Goal: Task Accomplishment & Management: Manage account settings

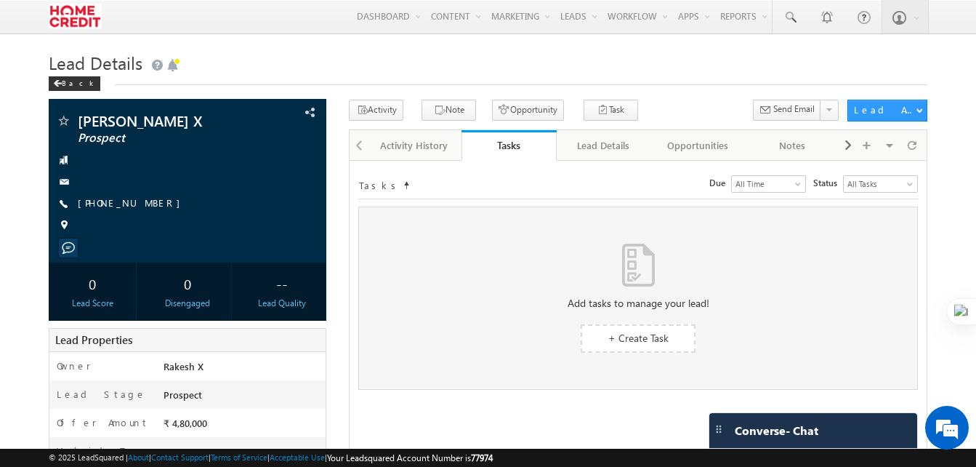
click at [973, 182] on body "Menu [PERSON_NAME] dra.m aurya @home credi [DOMAIN_NAME]. in t Lead Manag" at bounding box center [488, 375] width 976 height 750
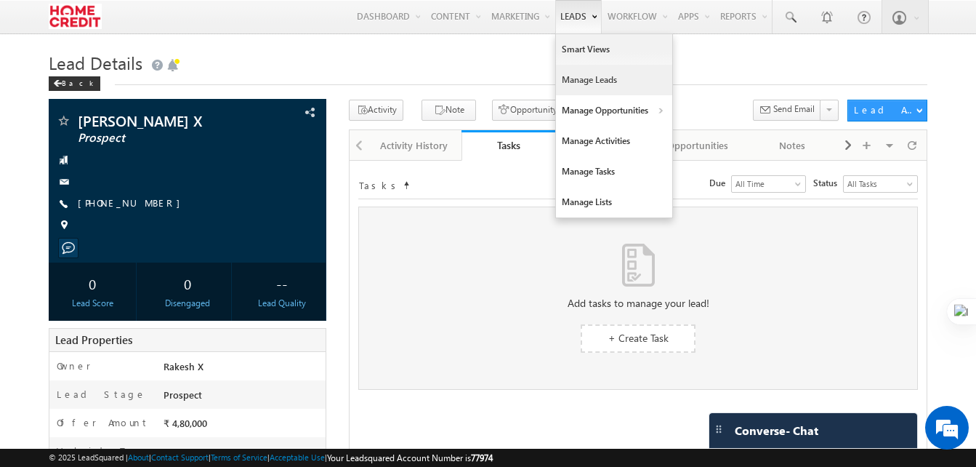
click at [579, 85] on link "Manage Leads" at bounding box center [614, 80] width 116 height 31
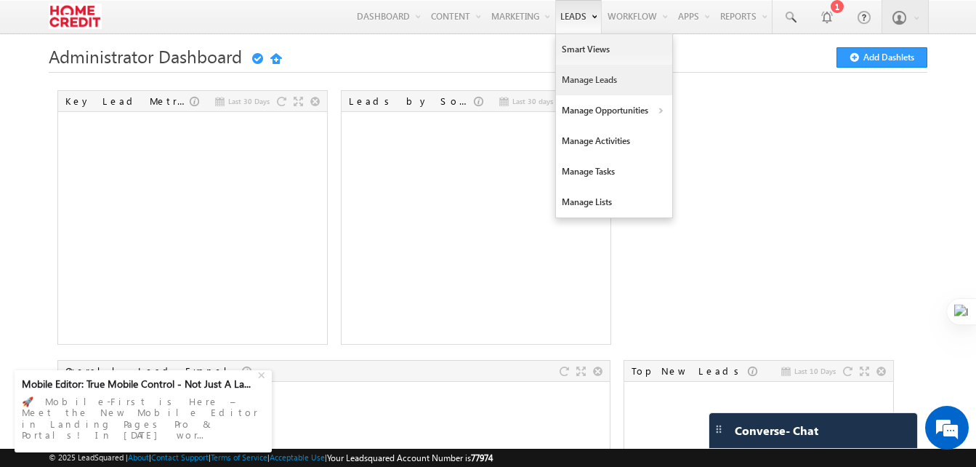
click at [571, 79] on link "Manage Leads" at bounding box center [614, 80] width 116 height 31
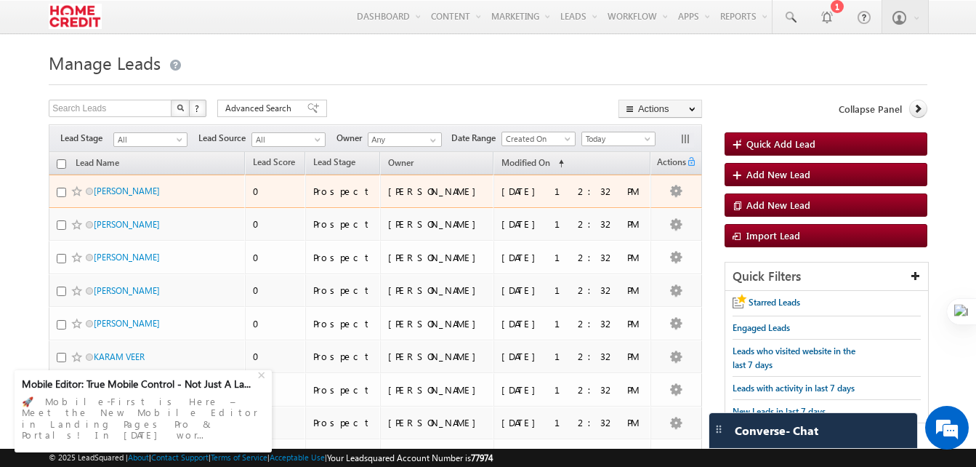
click at [430, 198] on td "[PERSON_NAME]" at bounding box center [436, 190] width 113 height 33
click at [135, 188] on link "PARWAZ AHMAD" at bounding box center [127, 190] width 66 height 11
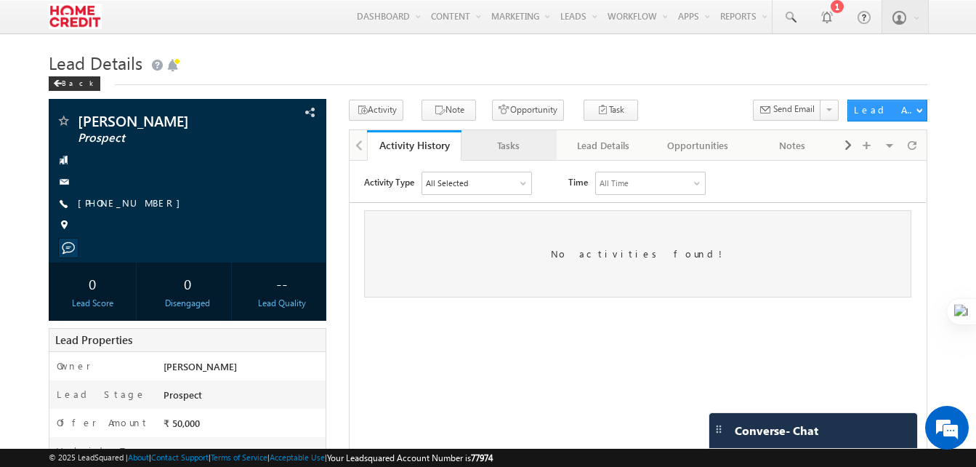
click at [510, 148] on div "Tasks" at bounding box center [508, 145] width 70 height 17
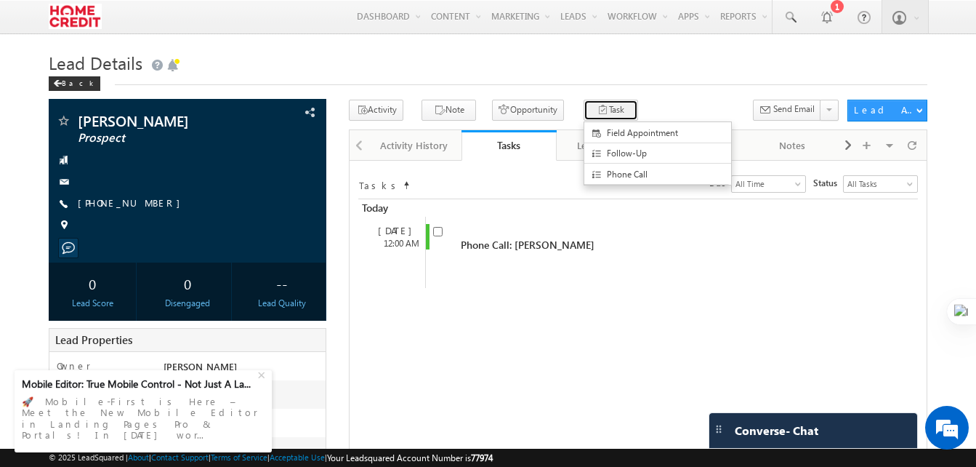
click at [585, 113] on button "Task" at bounding box center [611, 110] width 55 height 21
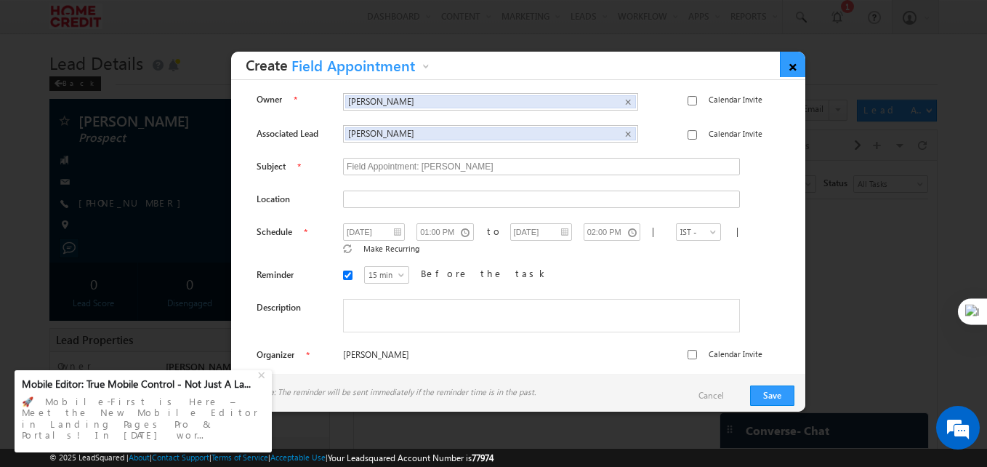
click at [793, 65] on link "×" at bounding box center [792, 64] width 25 height 25
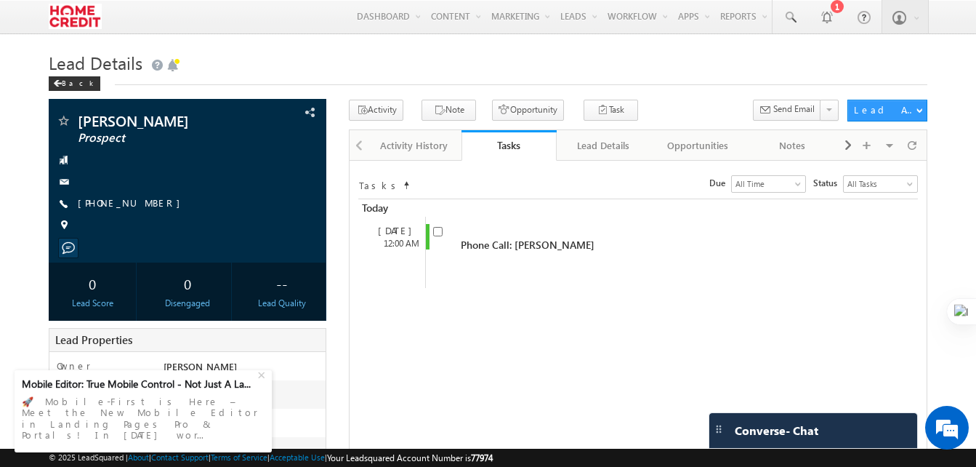
click at [360, 143] on div at bounding box center [358, 144] width 17 height 28
click at [356, 150] on div at bounding box center [358, 144] width 17 height 28
click at [360, 145] on div at bounding box center [358, 144] width 17 height 28
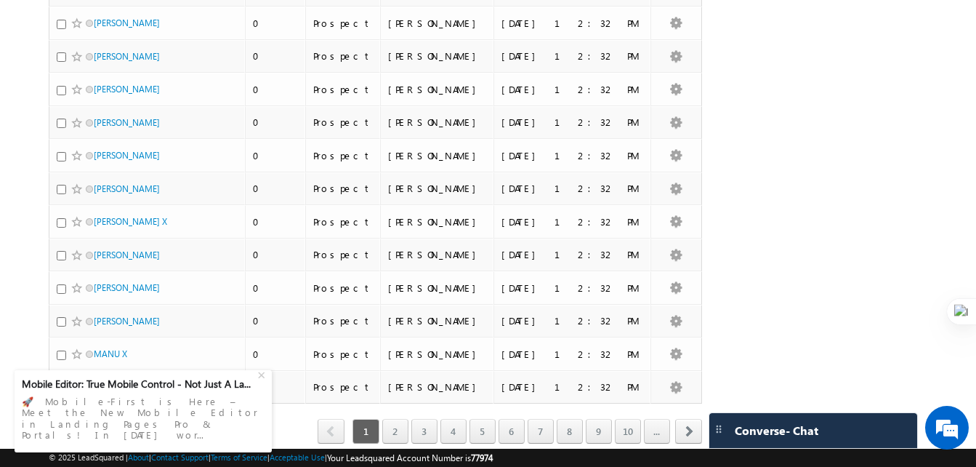
scroll to position [3133, 0]
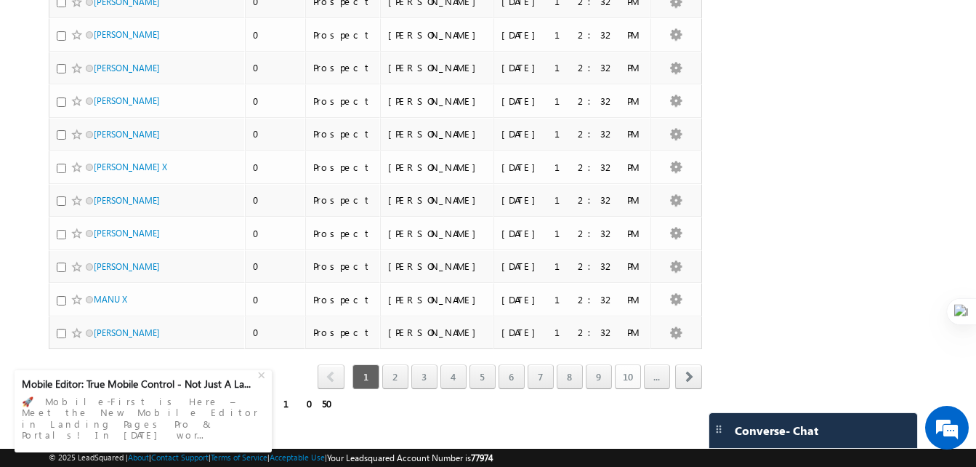
click at [633, 374] on link "10" at bounding box center [628, 376] width 26 height 25
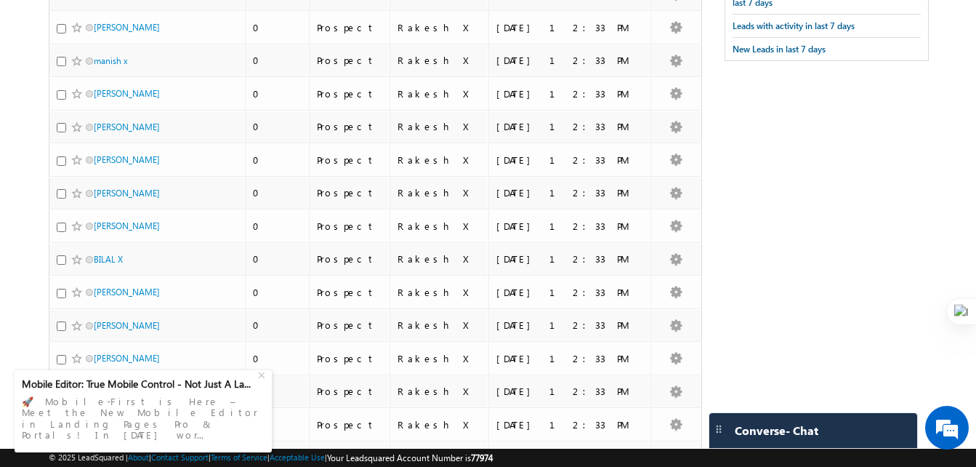
scroll to position [0, 0]
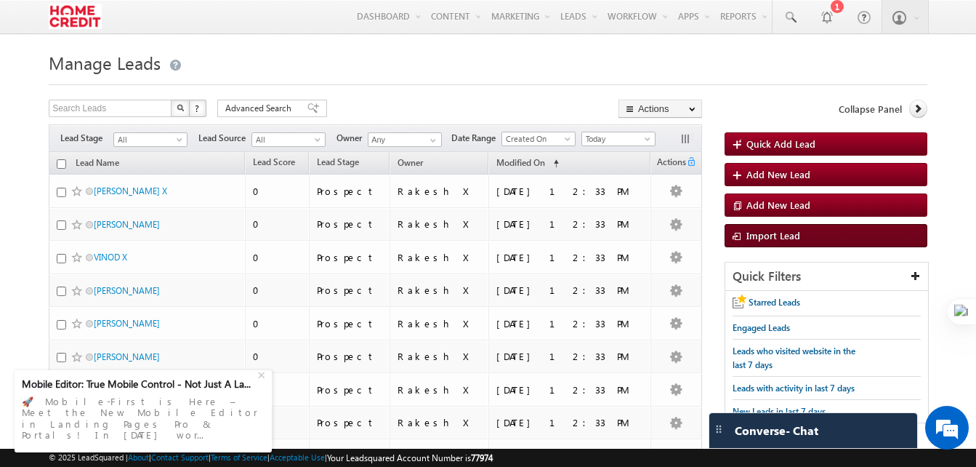
click at [787, 241] on span "Import Lead" at bounding box center [774, 235] width 54 height 12
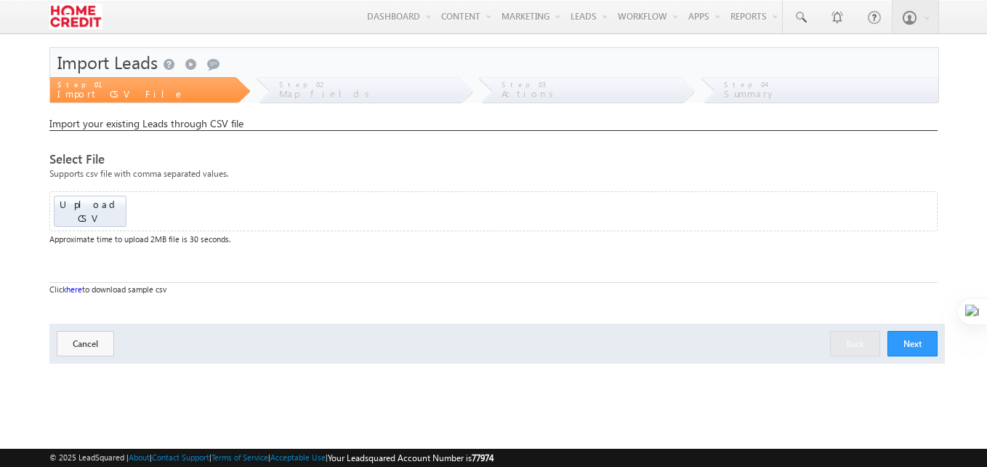
click at [79, 284] on link "here" at bounding box center [74, 288] width 16 height 9
